Goal: Task Accomplishment & Management: Manage account settings

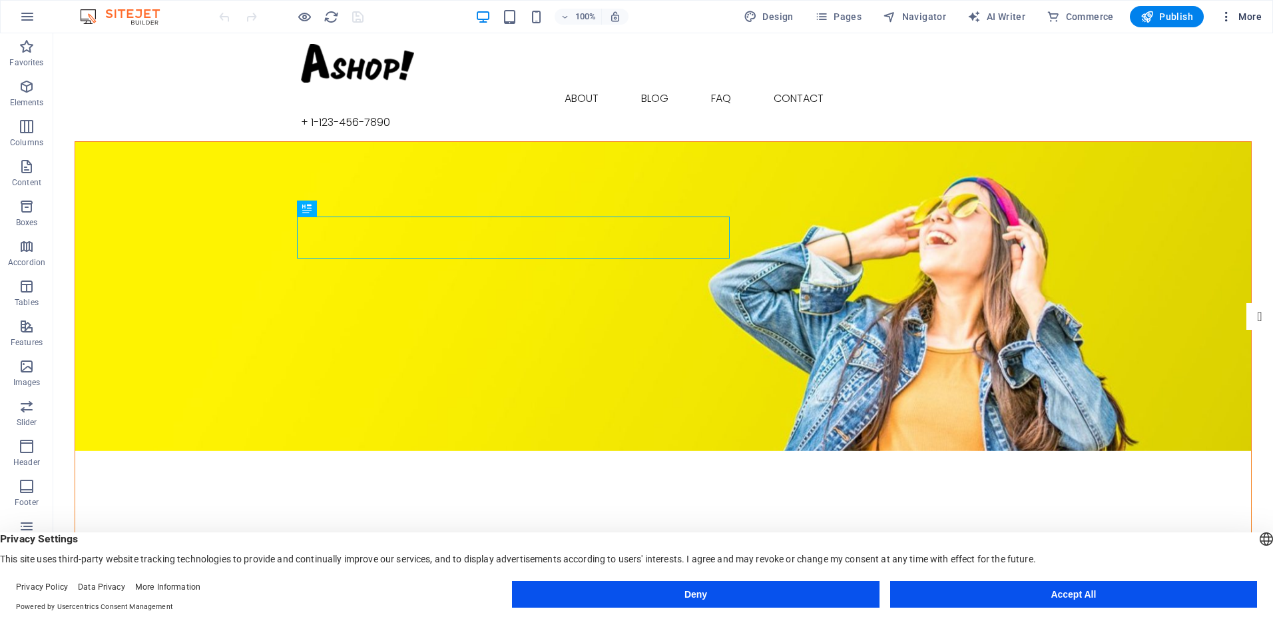
click at [1248, 15] on span "More" at bounding box center [1241, 16] width 42 height 13
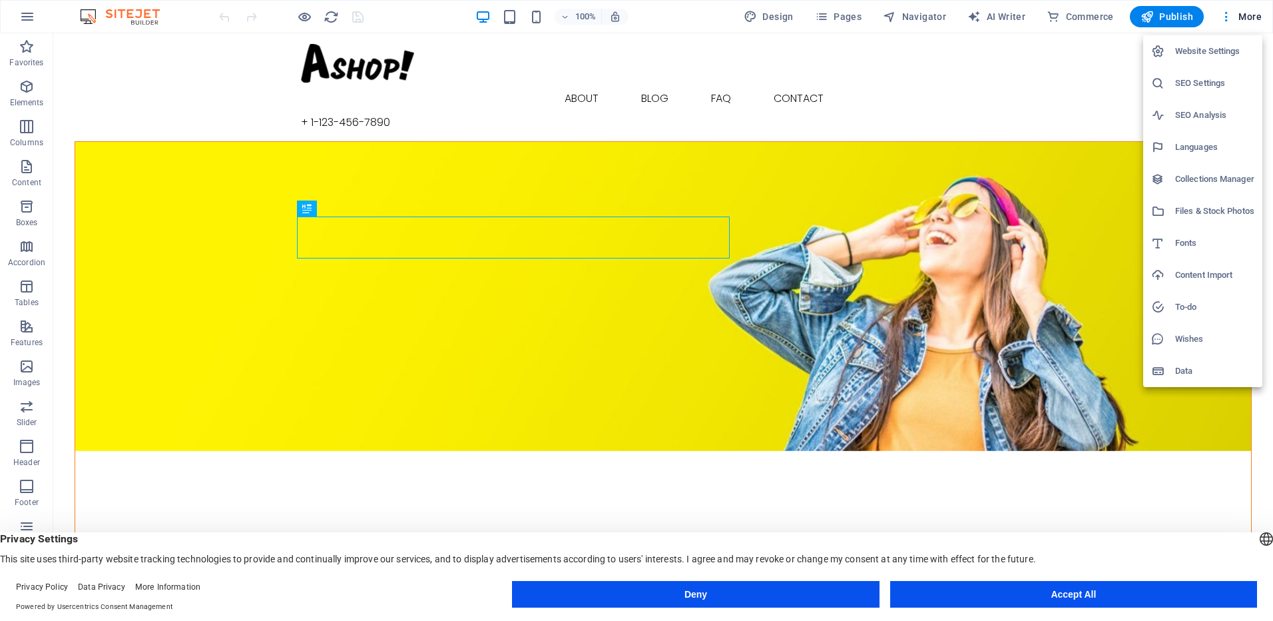
click at [1196, 150] on h6 "Languages" at bounding box center [1214, 147] width 79 height 16
select select "148"
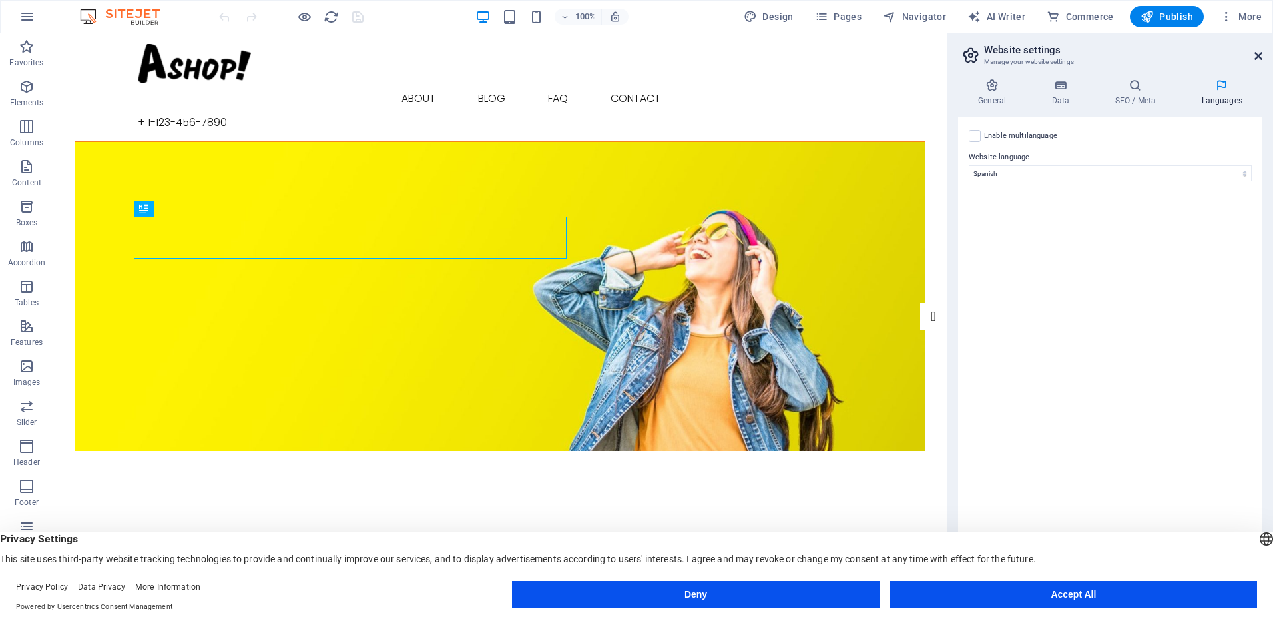
click at [1258, 58] on icon at bounding box center [1258, 56] width 8 height 11
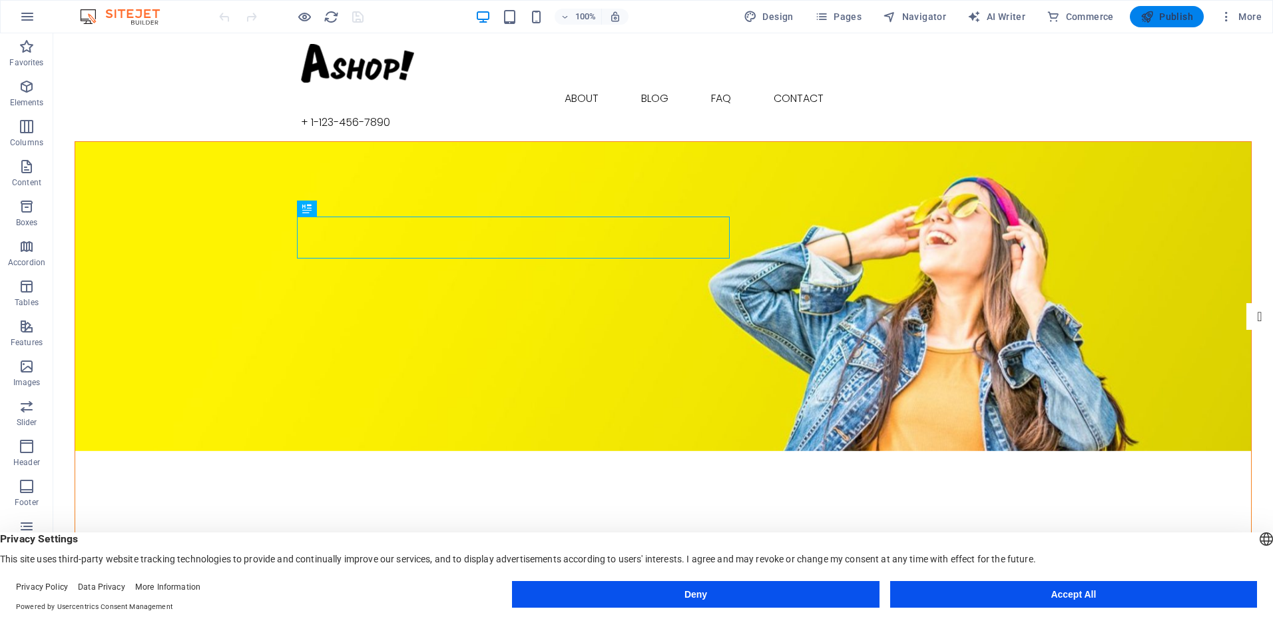
click at [1169, 15] on span "Publish" at bounding box center [1166, 16] width 53 height 13
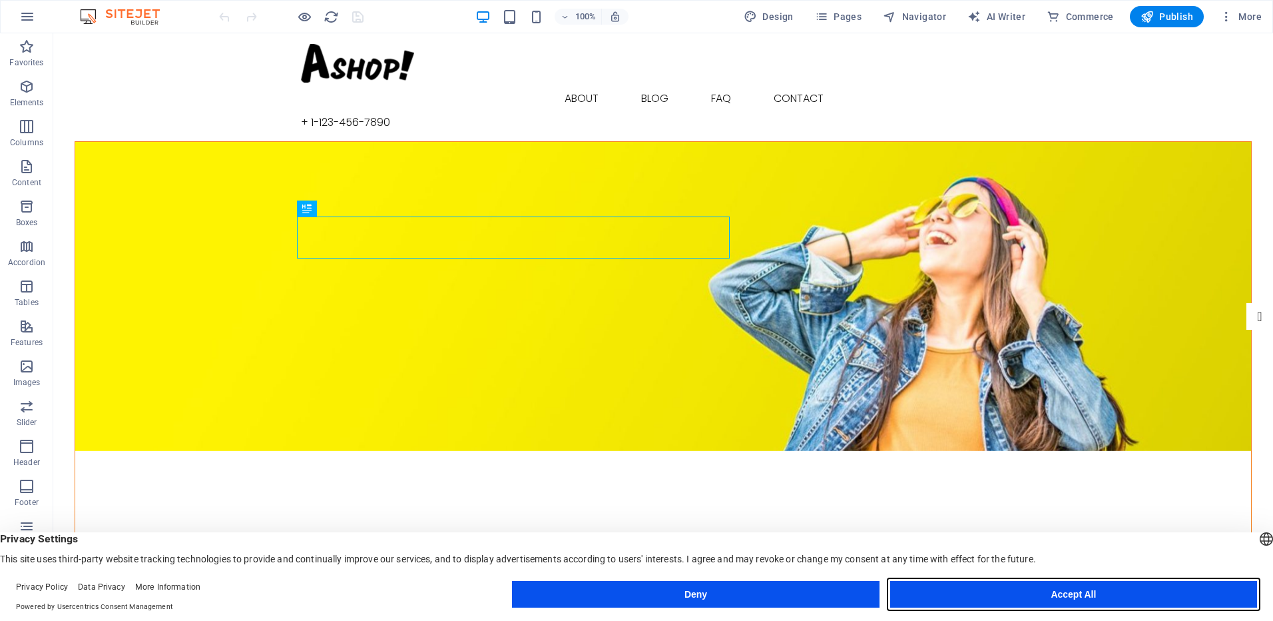
click at [1001, 587] on button "Accept All" at bounding box center [1073, 594] width 367 height 27
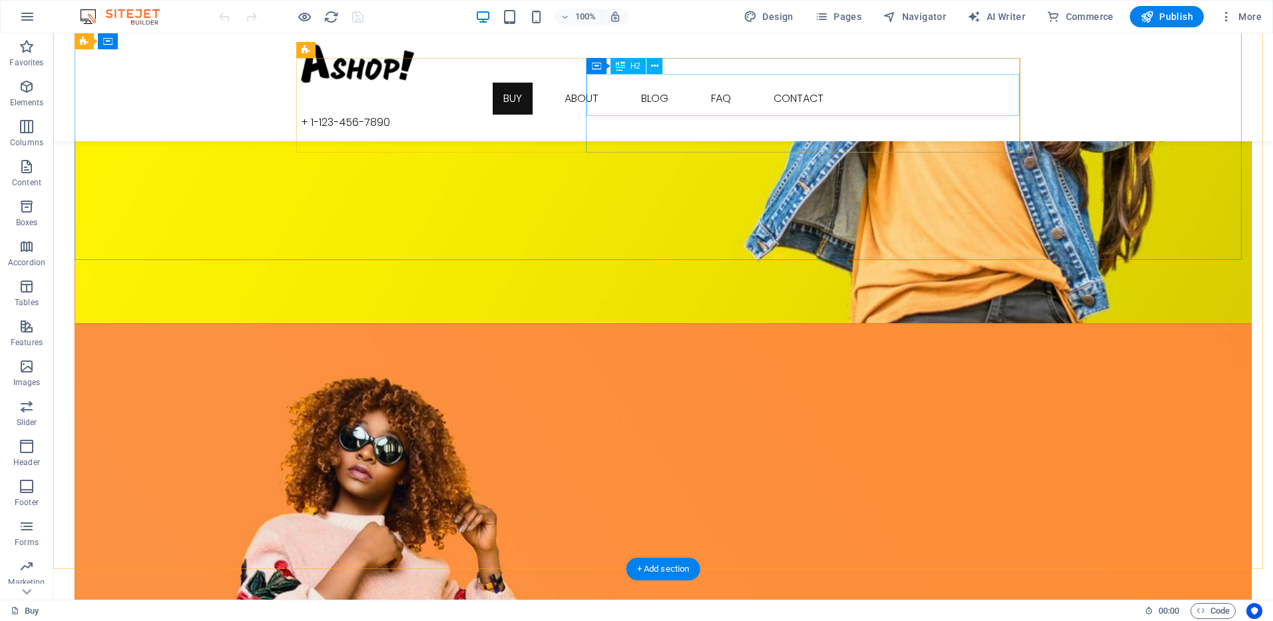
scroll to position [52, 0]
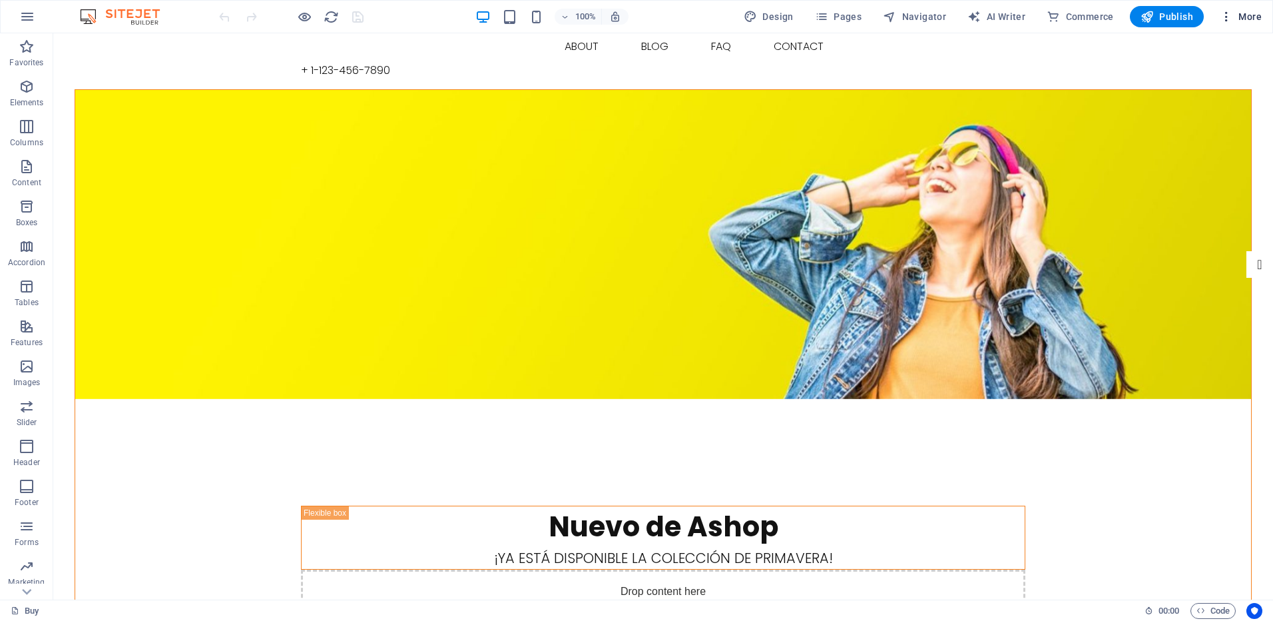
click at [1222, 15] on icon "button" at bounding box center [1226, 16] width 13 height 13
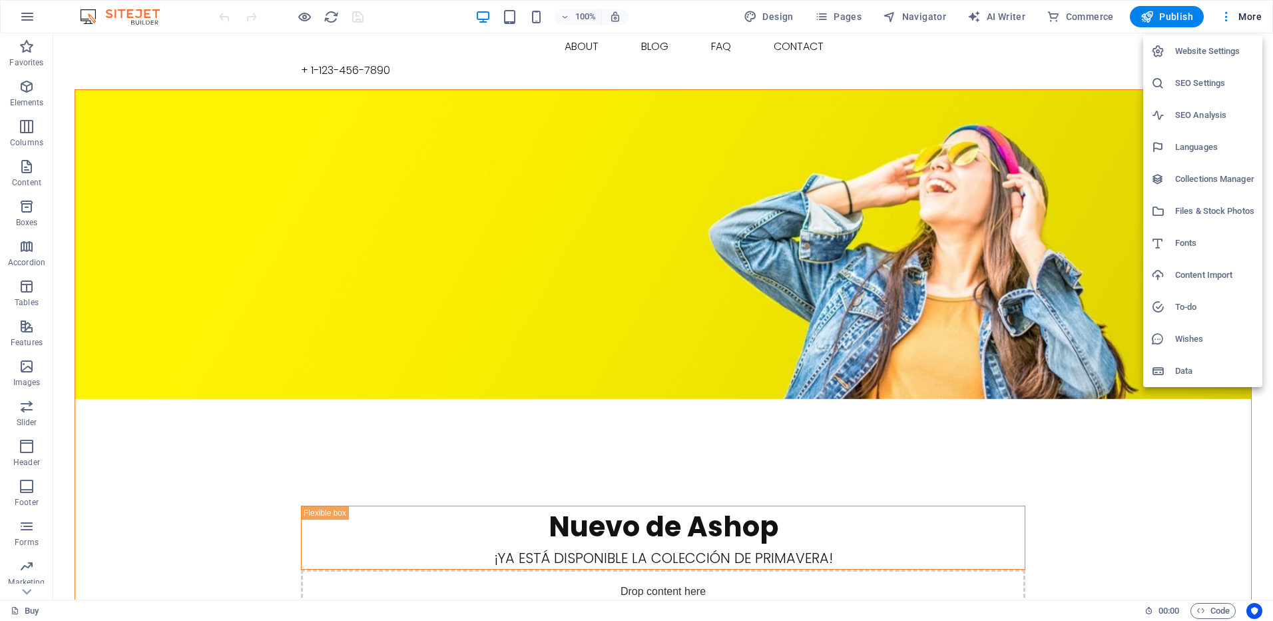
click at [1220, 155] on li "Languages" at bounding box center [1202, 147] width 119 height 32
select select "148"
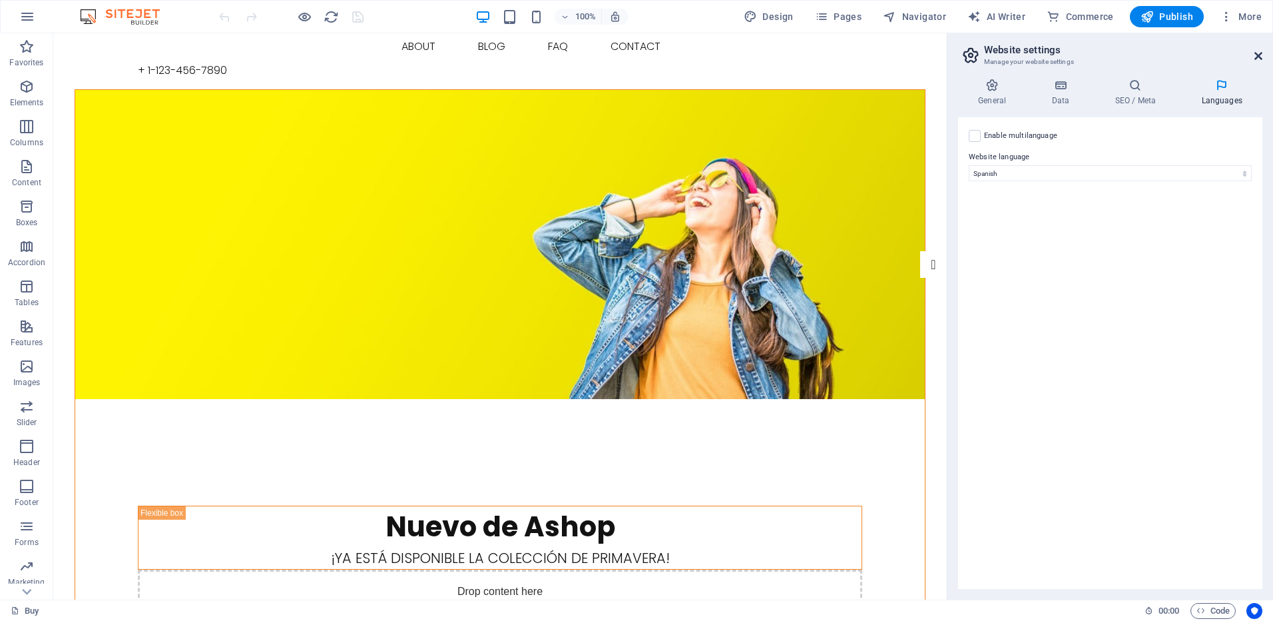
click at [1260, 53] on icon at bounding box center [1258, 56] width 8 height 11
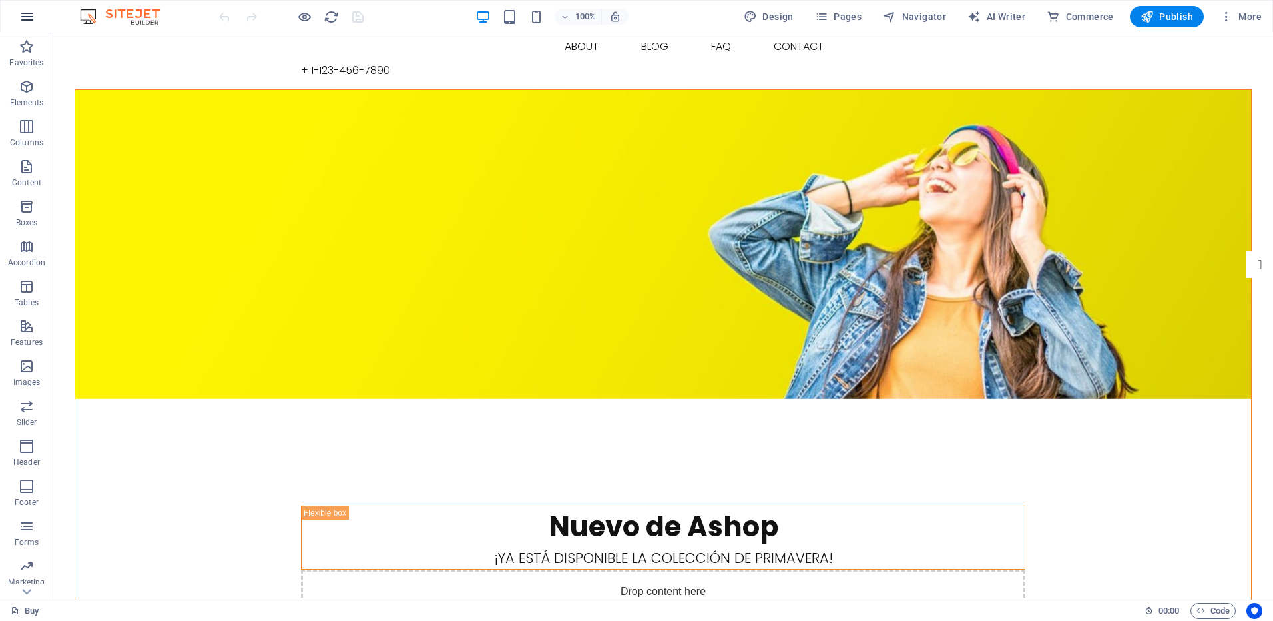
click at [32, 15] on icon "button" at bounding box center [27, 17] width 16 height 16
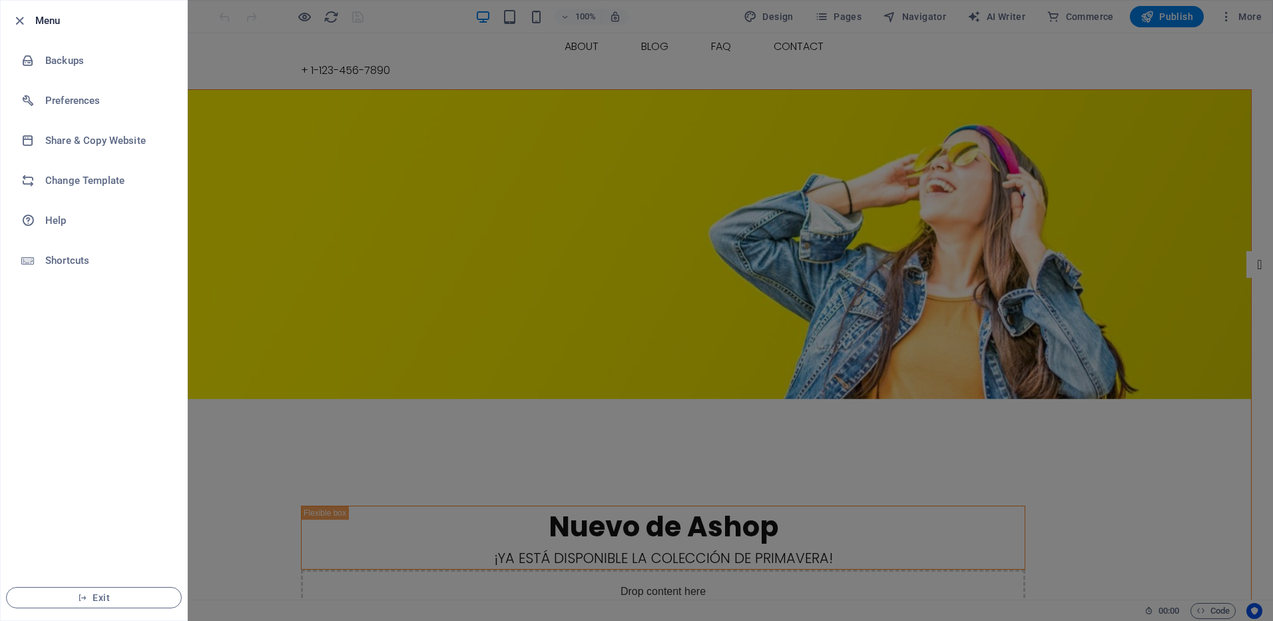
drag, startPoint x: 1214, startPoint y: 53, endPoint x: 1213, endPoint y: 25, distance: 28.0
click at [1214, 49] on div at bounding box center [636, 310] width 1273 height 621
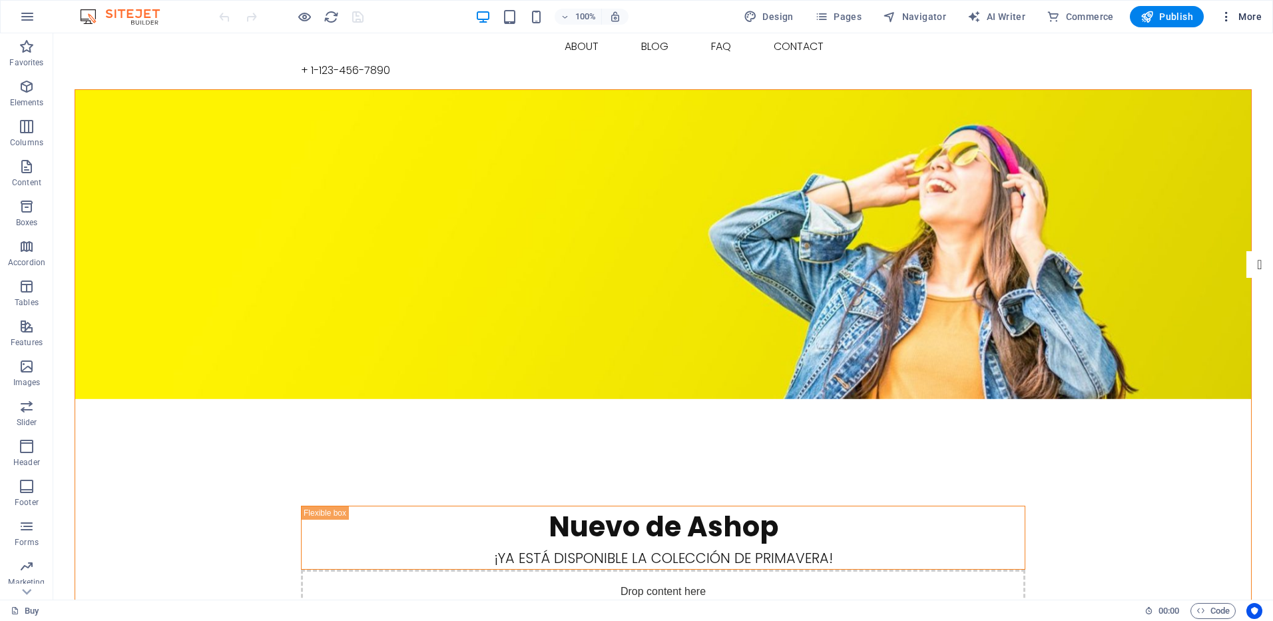
click at [1222, 18] on icon "button" at bounding box center [1226, 16] width 13 height 13
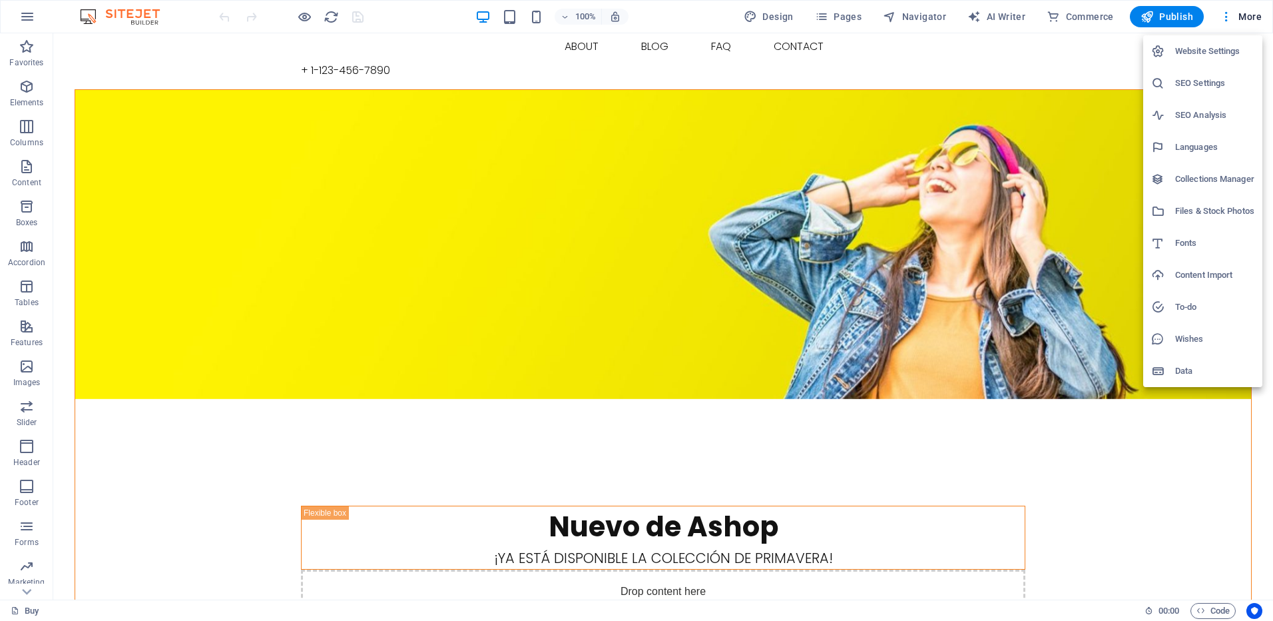
click at [1220, 51] on h6 "Website Settings" at bounding box center [1214, 51] width 79 height 16
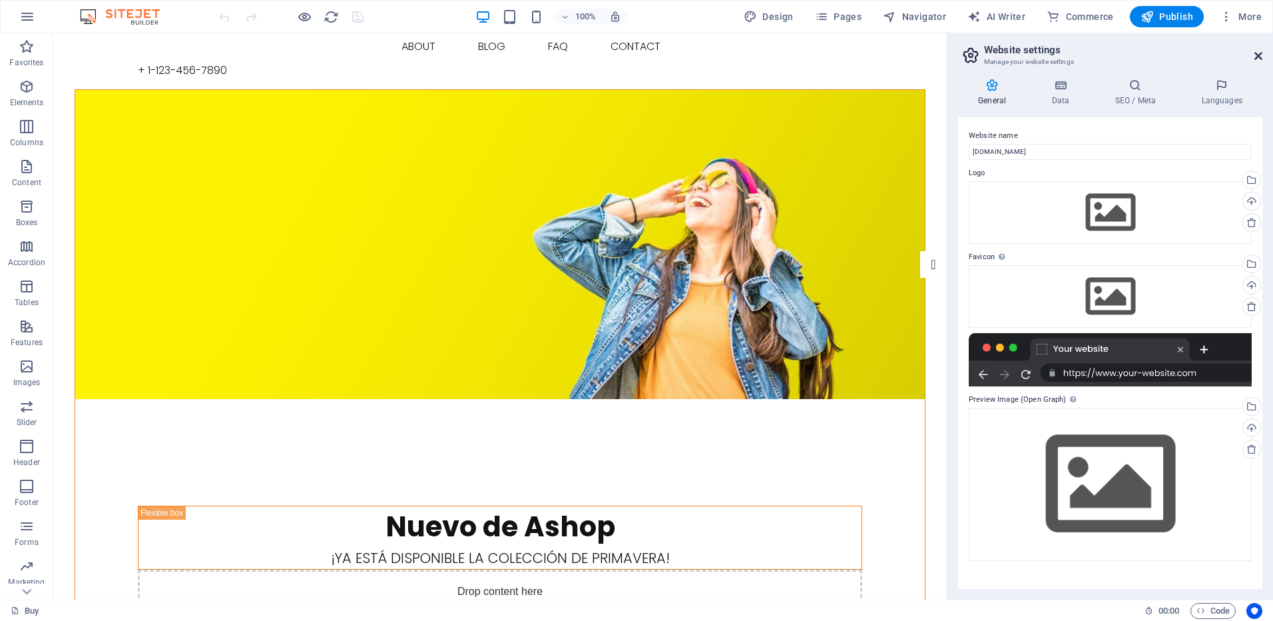
click at [1260, 56] on icon at bounding box center [1258, 56] width 8 height 11
